Goal: Book appointment/travel/reservation

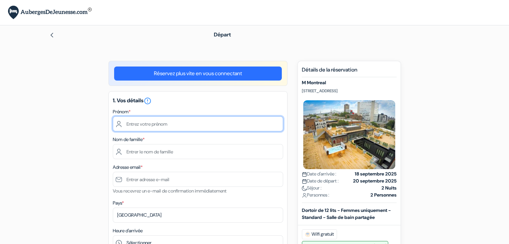
click at [170, 120] on input "text" at bounding box center [198, 123] width 170 height 15
type input "[PERSON_NAME]"
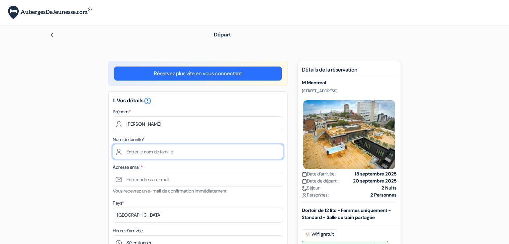
click at [153, 151] on input "text" at bounding box center [198, 151] width 170 height 15
type input "Peyreblanque"
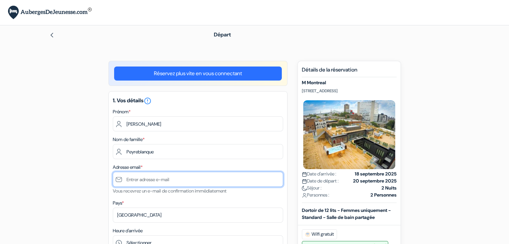
click at [152, 181] on input "text" at bounding box center [198, 179] width 170 height 15
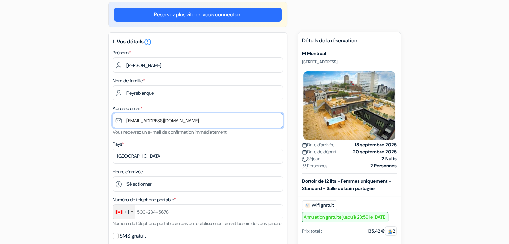
scroll to position [59, 0]
type input "[EMAIL_ADDRESS][DOMAIN_NAME]"
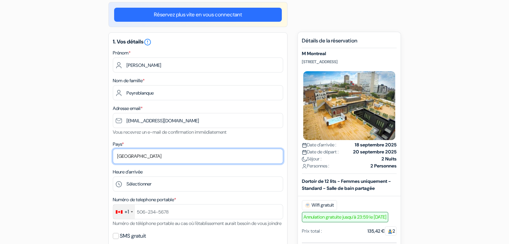
click at [152, 158] on select "Selectionner le pays Abkhazie [GEOGRAPHIC_DATA] [GEOGRAPHIC_DATA] Du [GEOGRAPHI…" at bounding box center [198, 156] width 170 height 15
select select "67"
click at [113, 149] on select "Selectionner le pays Abkhazie [GEOGRAPHIC_DATA] [GEOGRAPHIC_DATA] Du [GEOGRAPHI…" at bounding box center [198, 156] width 170 height 15
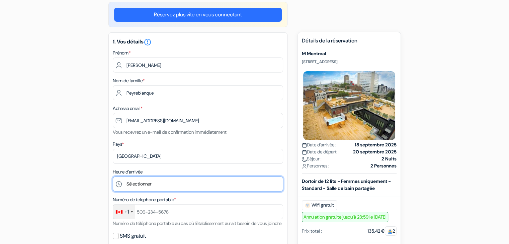
click at [166, 188] on select "Sélectionner 1:00 2:00 3:00 4:00 5:00 6:00 7:00 8:00 9:00 10:00 11:00 12:00 13:…" at bounding box center [198, 184] width 170 height 15
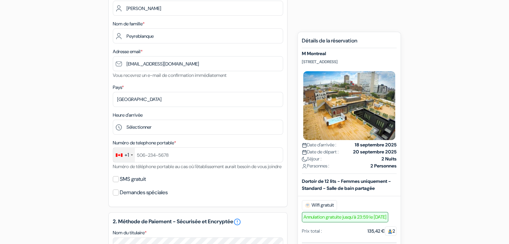
scroll to position [116, 0]
click at [132, 157] on div "+1" at bounding box center [124, 154] width 22 height 14
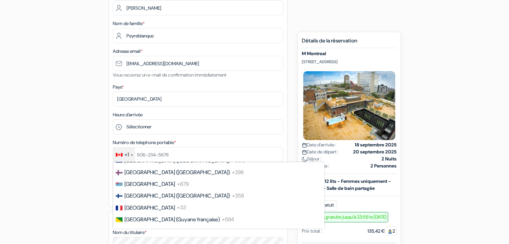
scroll to position [889, 0]
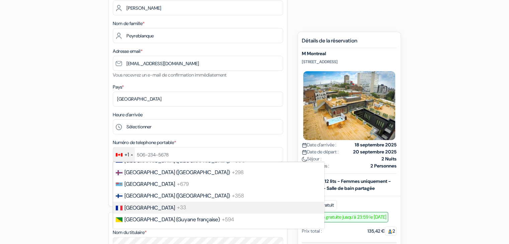
click at [177, 211] on span "+33" at bounding box center [181, 207] width 9 height 7
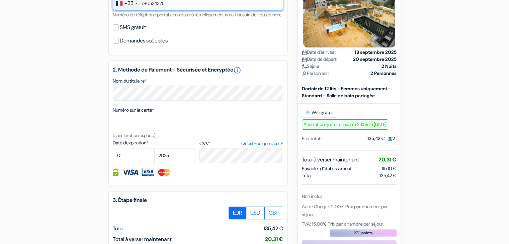
scroll to position [267, 0]
type input "780524375"
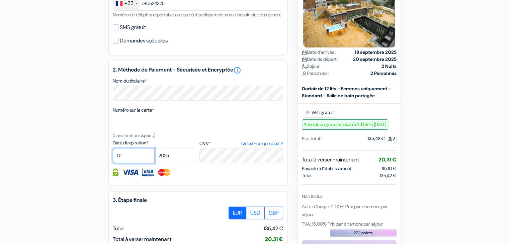
click at [125, 163] on select "01 02 03 04 05 06 07 08 09 10 11 12" at bounding box center [134, 155] width 42 height 15
select select "12"
click at [113, 157] on select "01 02 03 04 05 06 07 08 09 10 11 12" at bounding box center [134, 155] width 42 height 15
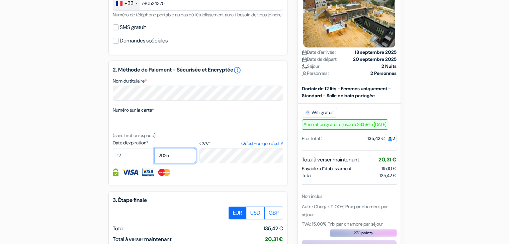
click at [164, 163] on select "2025 2026 2027 2028 2029 2030 2031 2032 2033 2034 2035 2036 2037 2038 2039 2040…" at bounding box center [175, 155] width 42 height 15
select select "2027"
click at [154, 157] on select "2025 2026 2027 2028 2029 2030 2031 2032 2033 2034 2035 2036 2037 2038 2039 2040…" at bounding box center [175, 155] width 42 height 15
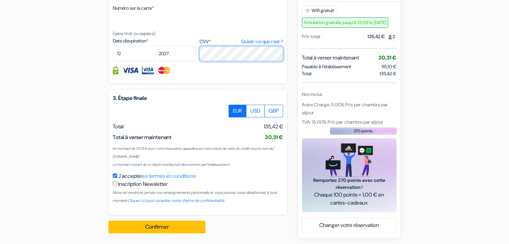
scroll to position [377, 0]
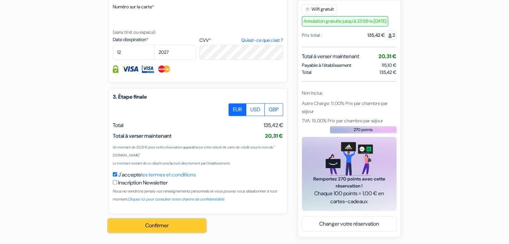
click at [169, 230] on button "Confirmer Loading..." at bounding box center [156, 225] width 97 height 13
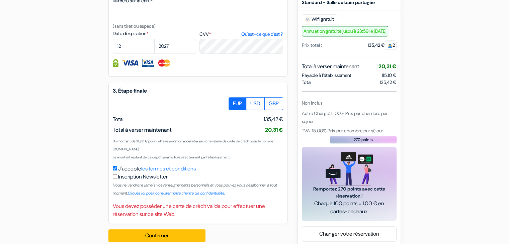
scroll to position [396, 0]
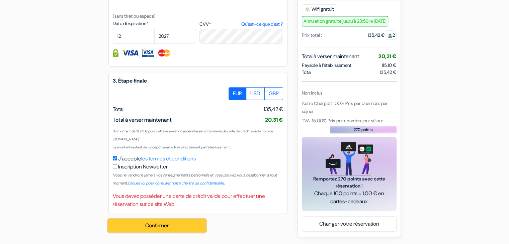
click at [182, 225] on button "Confirmer Loading..." at bounding box center [156, 225] width 97 height 13
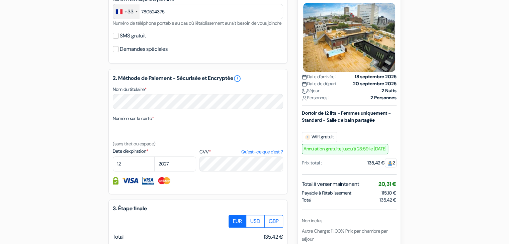
scroll to position [259, 0]
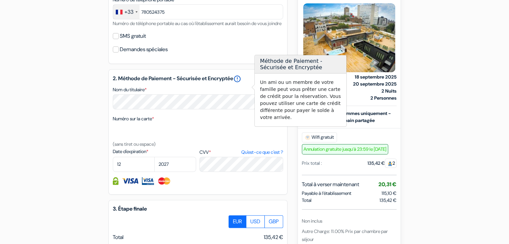
click at [241, 83] on link "error_outline" at bounding box center [237, 79] width 8 height 8
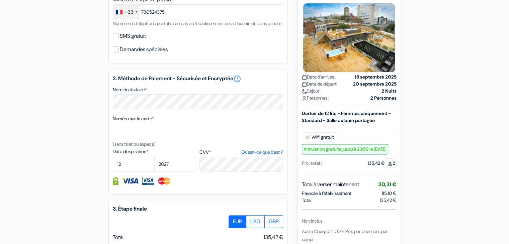
click at [215, 132] on iframe at bounding box center [198, 131] width 170 height 17
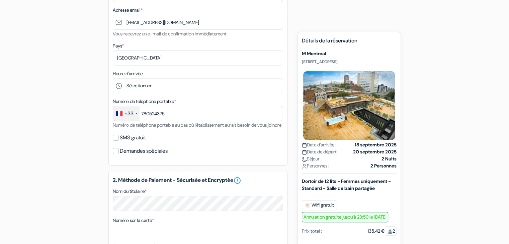
scroll to position [303, 0]
